Goal: Navigation & Orientation: Understand site structure

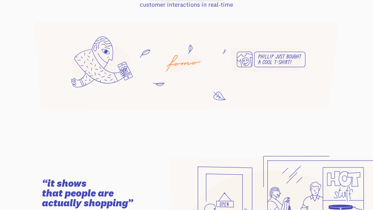
scroll to position [453, 0]
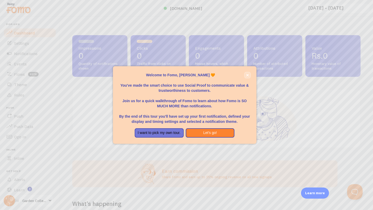
click at [247, 73] on button "close," at bounding box center [247, 74] width 5 height 5
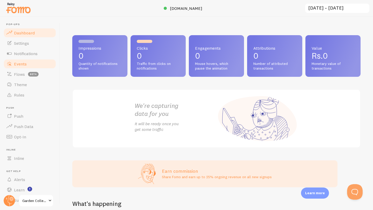
click at [35, 64] on link "Events" at bounding box center [29, 64] width 53 height 10
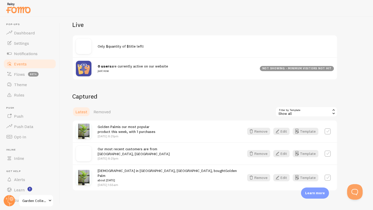
scroll to position [58, 0]
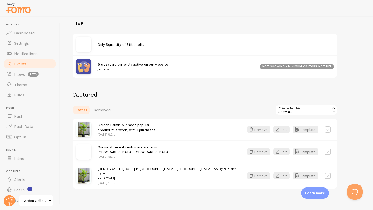
click at [119, 128] on span "Golden Palm is our most popular product this week, with 1 purchases" at bounding box center [127, 128] width 58 height 10
click at [119, 133] on p "[DATE] 8:21pm" at bounding box center [127, 134] width 58 height 4
click at [130, 146] on span "Our most recent customers are from [GEOGRAPHIC_DATA], [GEOGRAPHIC_DATA]" at bounding box center [134, 150] width 72 height 10
click at [130, 176] on small "about [DATE]" at bounding box center [168, 178] width 140 height 5
click at [130, 171] on span "[DEMOGRAPHIC_DATA] in [GEOGRAPHIC_DATA], [GEOGRAPHIC_DATA], bought Golden Palm …" at bounding box center [168, 174] width 140 height 14
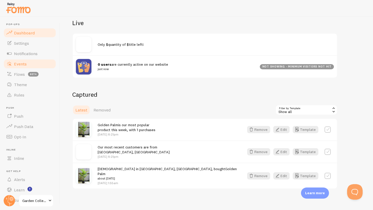
click at [32, 37] on link "Dashboard" at bounding box center [29, 33] width 53 height 10
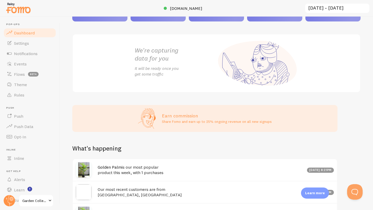
scroll to position [96, 0]
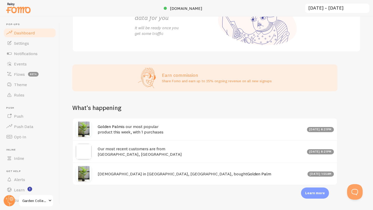
click at [170, 123] on div "Golden Palm is our most popular product this week, with 1 purchases [DATE] 8:21…" at bounding box center [205, 130] width 264 height 22
click at [128, 137] on div "Golden Palm is our most popular product this week, with 1 purchases [DATE] 8:21…" at bounding box center [205, 130] width 264 height 22
click at [128, 126] on h4 "Golden Palm is our most popular product this week, with 1 purchases" at bounding box center [201, 129] width 206 height 11
click at [124, 131] on h4 "Golden Palm is our most popular product this week, with 1 purchases" at bounding box center [201, 129] width 206 height 11
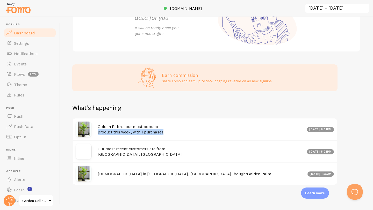
click at [124, 131] on h4 "Golden Palm is our most popular product this week, with 1 purchases" at bounding box center [201, 129] width 206 height 11
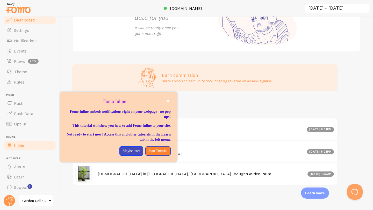
scroll to position [14, 0]
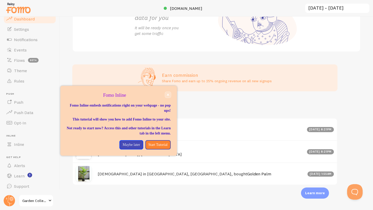
click at [168, 93] on icon "close," at bounding box center [167, 94] width 3 height 3
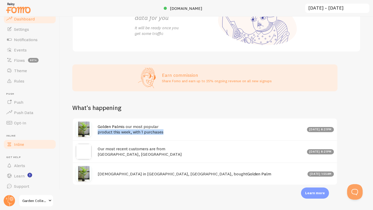
click at [20, 144] on span "Inline" at bounding box center [19, 144] width 10 height 5
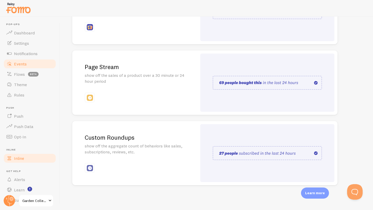
click at [17, 65] on span "Events" at bounding box center [20, 63] width 13 height 5
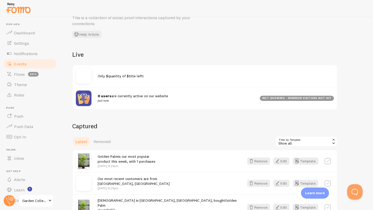
scroll to position [2, 0]
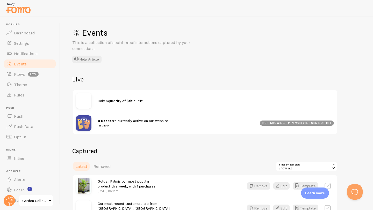
click at [107, 102] on span "Only $quantity of $title left!" at bounding box center [121, 101] width 46 height 5
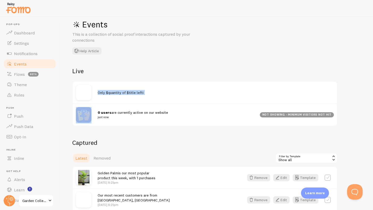
scroll to position [0, 0]
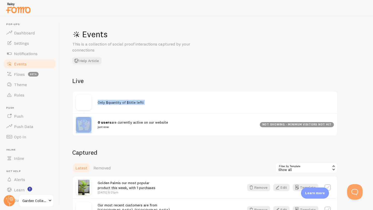
click at [18, 8] on img at bounding box center [18, 7] width 26 height 13
